Goal: Check status: Check status

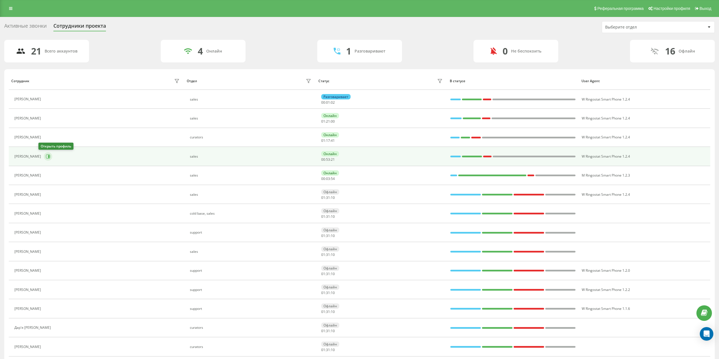
click at [46, 156] on icon at bounding box center [48, 156] width 5 height 5
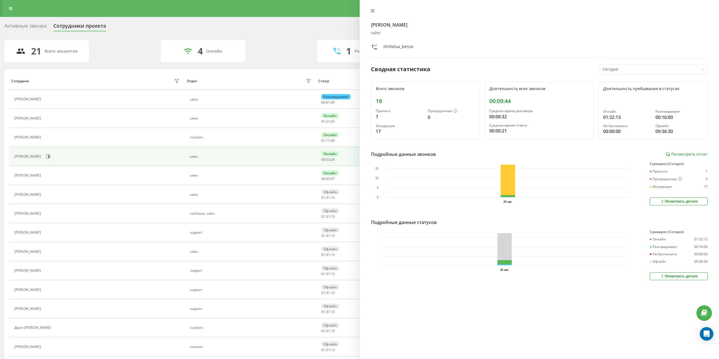
click at [372, 10] on icon at bounding box center [373, 11] width 4 height 4
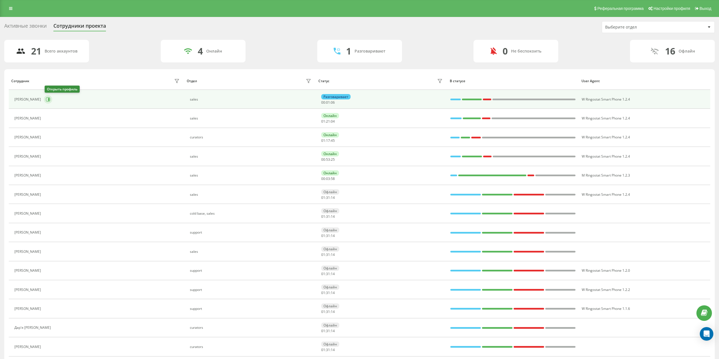
click at [46, 99] on button at bounding box center [48, 99] width 8 height 8
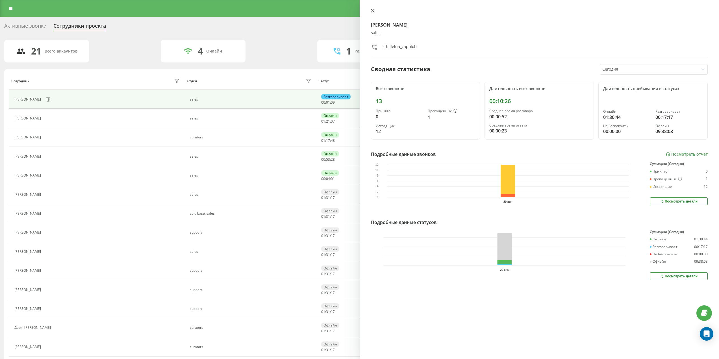
click at [371, 11] on icon at bounding box center [373, 11] width 4 height 4
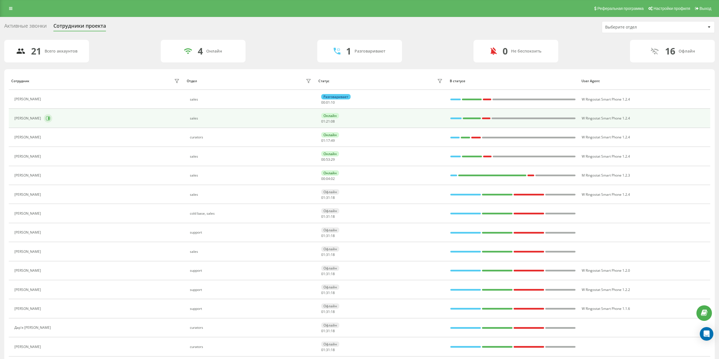
click at [49, 117] on icon at bounding box center [48, 118] width 1 height 3
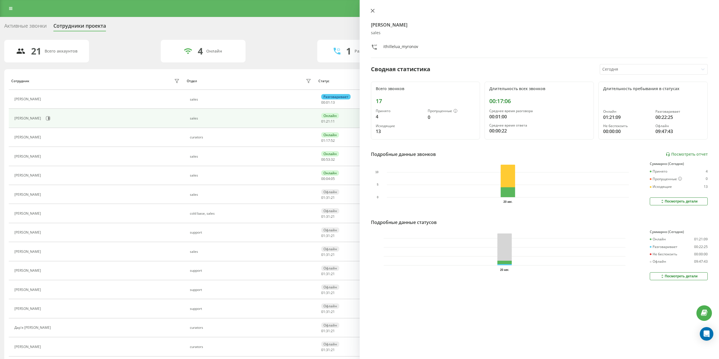
click at [369, 11] on button at bounding box center [372, 10] width 7 height 5
